Goal: Browse casually

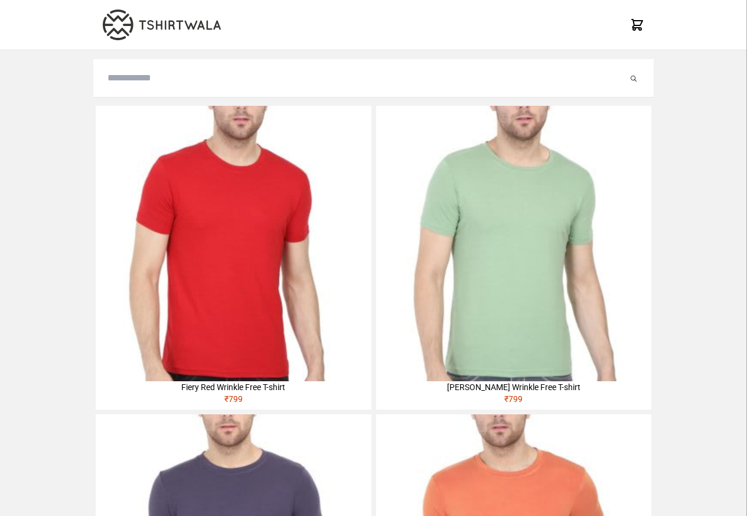
click at [123, 180] on img at bounding box center [233, 243] width 275 height 275
click at [130, 179] on img at bounding box center [233, 243] width 275 height 275
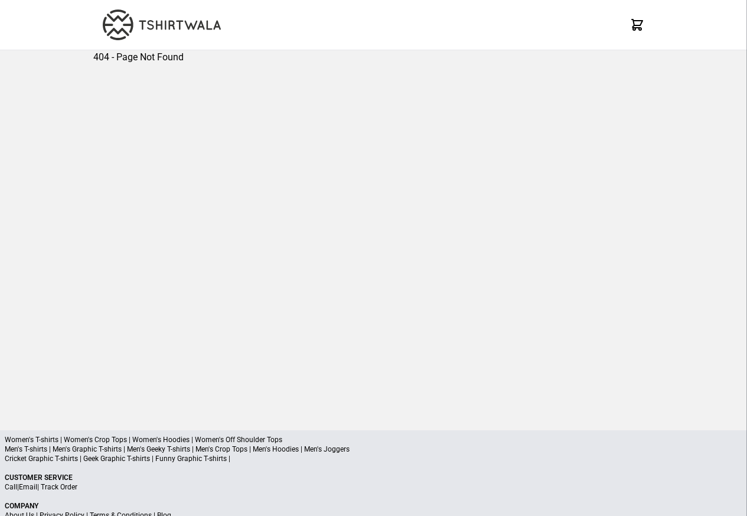
click at [198, 453] on p "Men's T-shirts | Men's Graphic T-shirts | Men's Geeky T-shirts | Men's Crop Top…" at bounding box center [374, 448] width 738 height 9
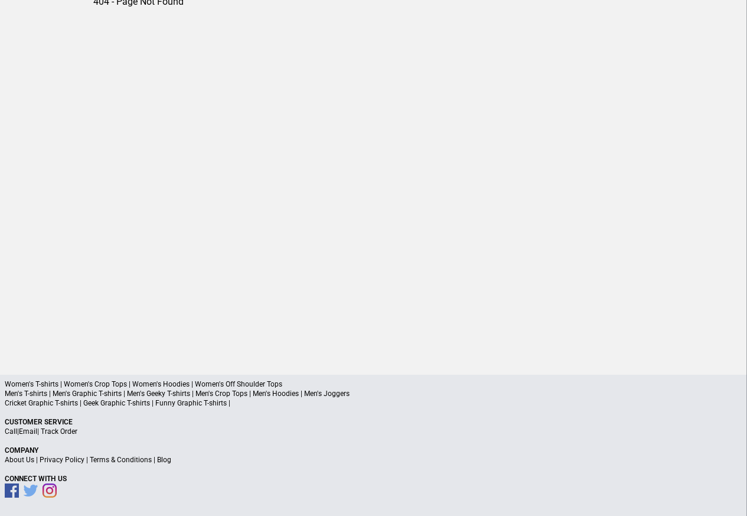
scroll to position [55, 0]
click at [139, 384] on p "Women's T-shirts | Women's Crop Tops | Women's Hoodies | Women's Off Shoulder T…" at bounding box center [374, 384] width 738 height 9
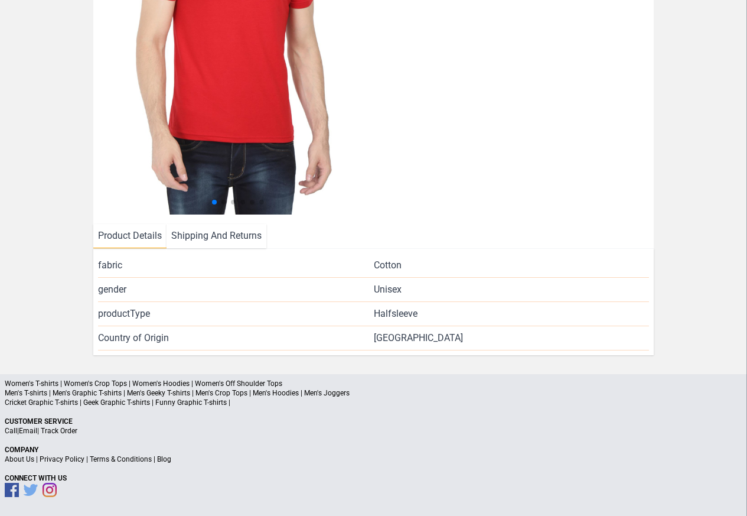
scroll to position [255, 0]
